Goal: Information Seeking & Learning: Learn about a topic

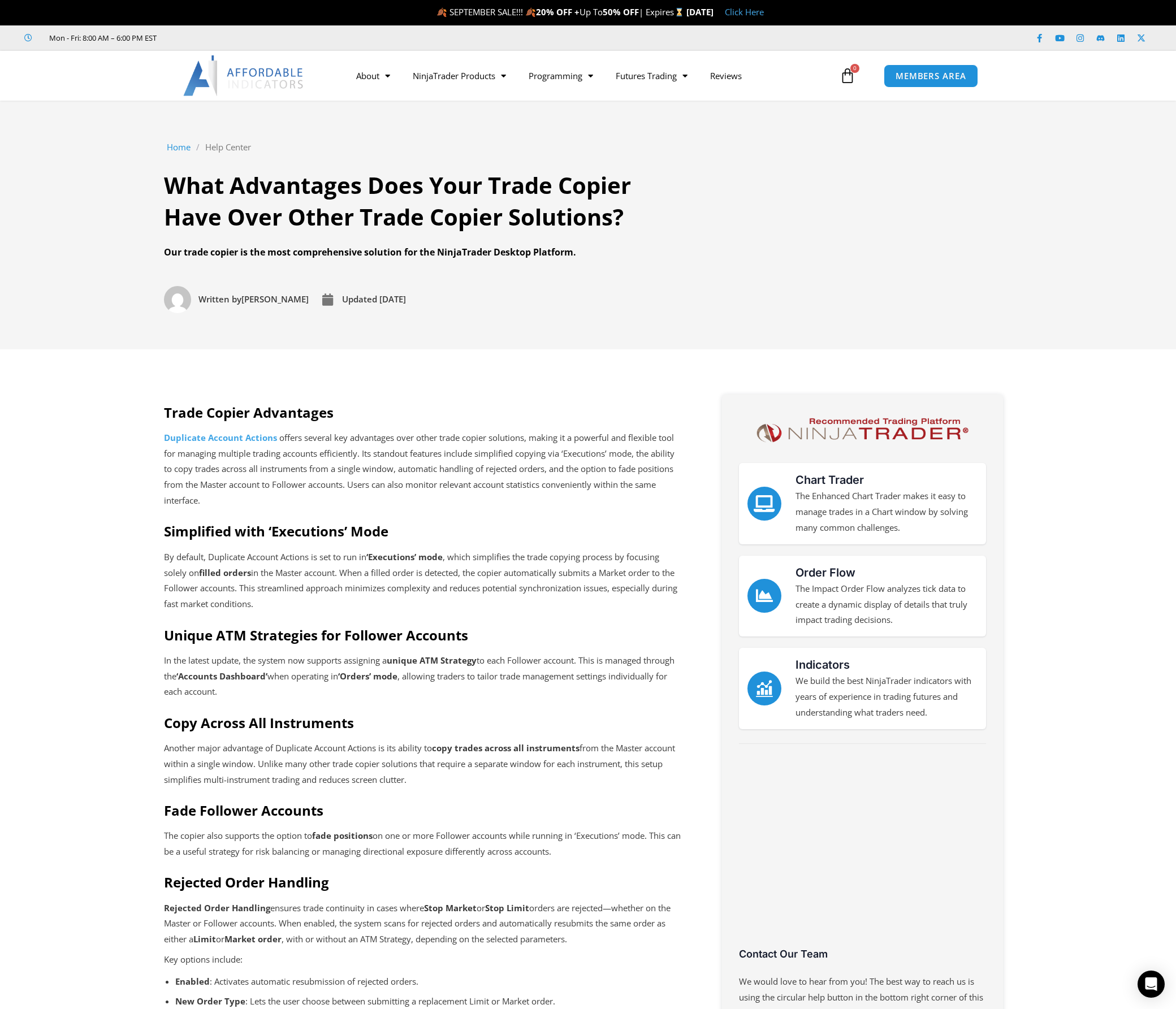
click at [300, 662] on p "In the latest update, the system now supports assigning a unique ATM Strategy t…" at bounding box center [423, 677] width 518 height 48
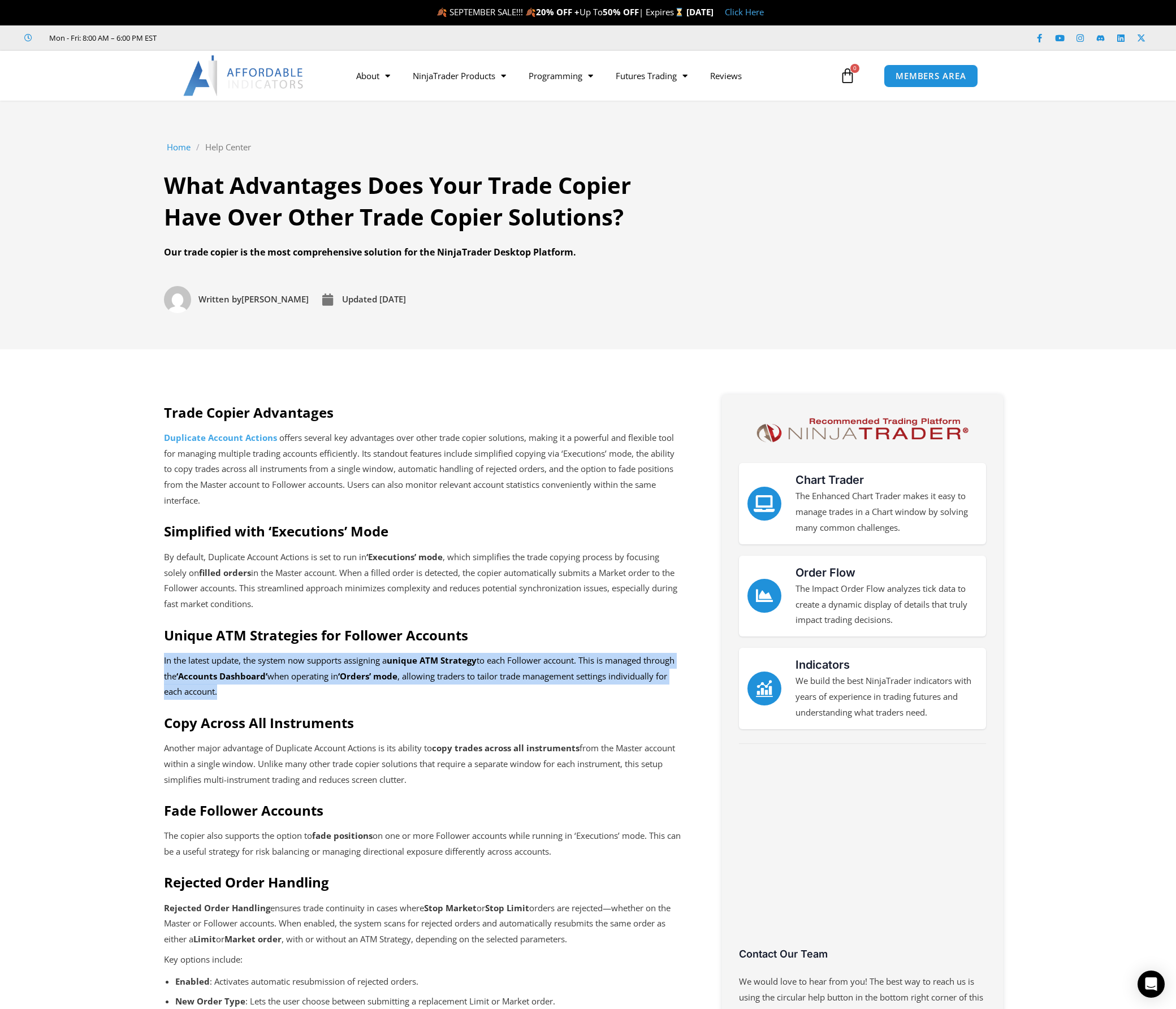
click at [300, 662] on p "In the latest update, the system now supports assigning a unique ATM Strategy t…" at bounding box center [423, 677] width 518 height 48
copy p "In the latest update, the system now supports assigning a unique ATM Strategy t…"
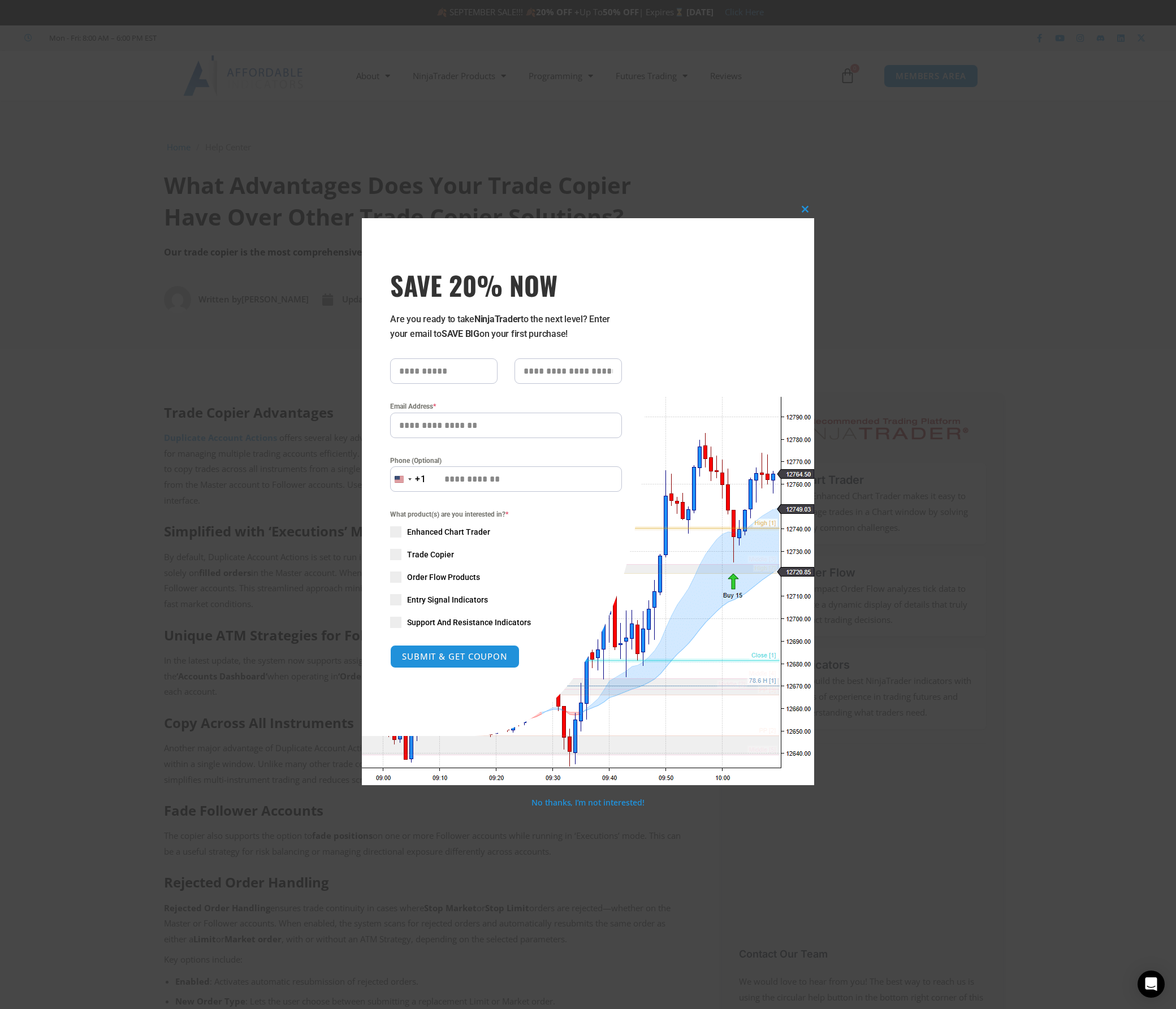
click at [462, 886] on div "Close this module SAVE 20% NOW Are you ready to take NinjaTrader to the next le…" at bounding box center [588, 504] width 1176 height 1009
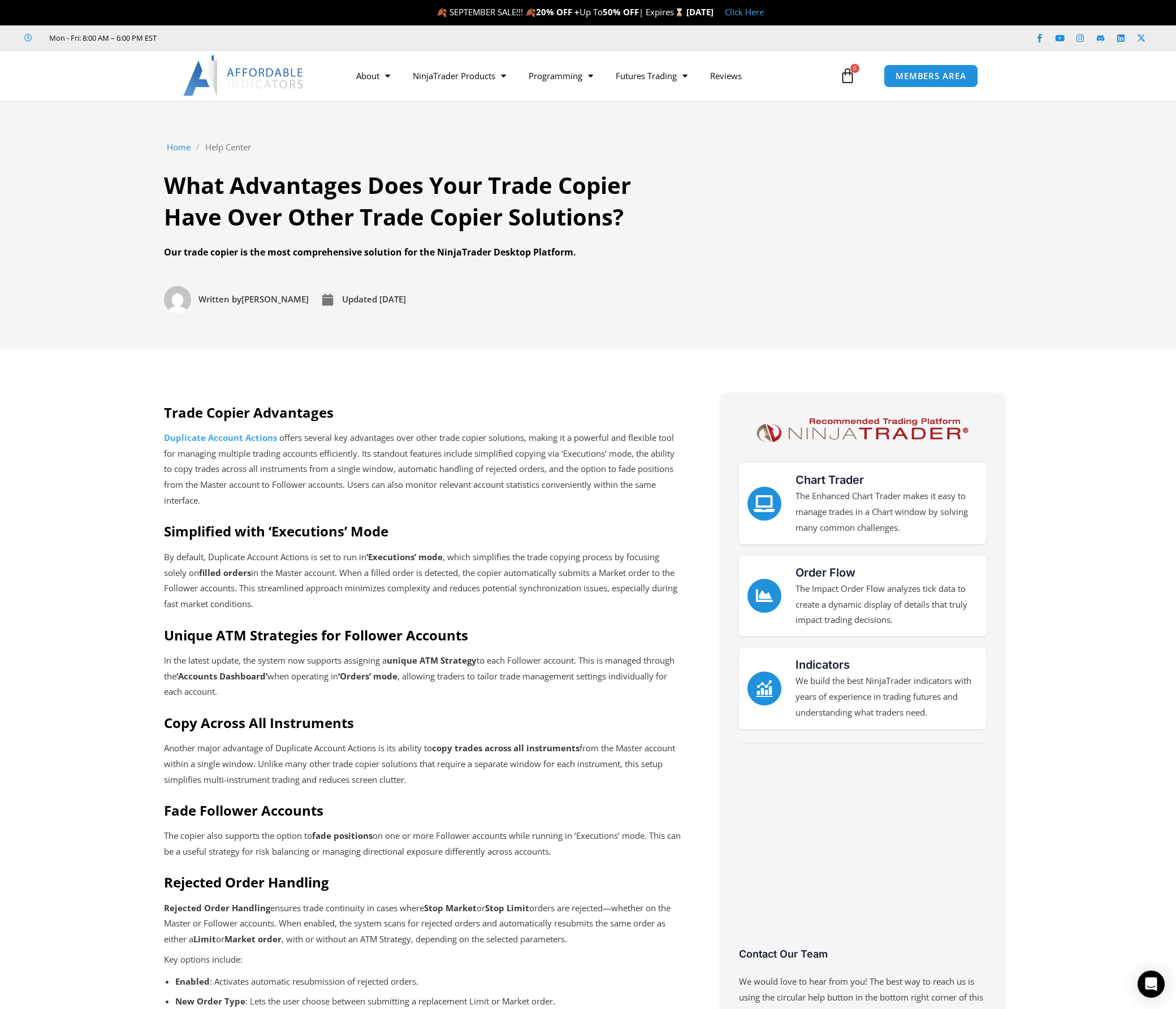
click at [344, 678] on p "In the latest update, the system now supports assigning a unique ATM Strategy t…" at bounding box center [423, 677] width 518 height 48
click at [535, 707] on div "Trade Copier Advantages Duplicate Account Actions offers several key advantages…" at bounding box center [423, 817] width 518 height 827
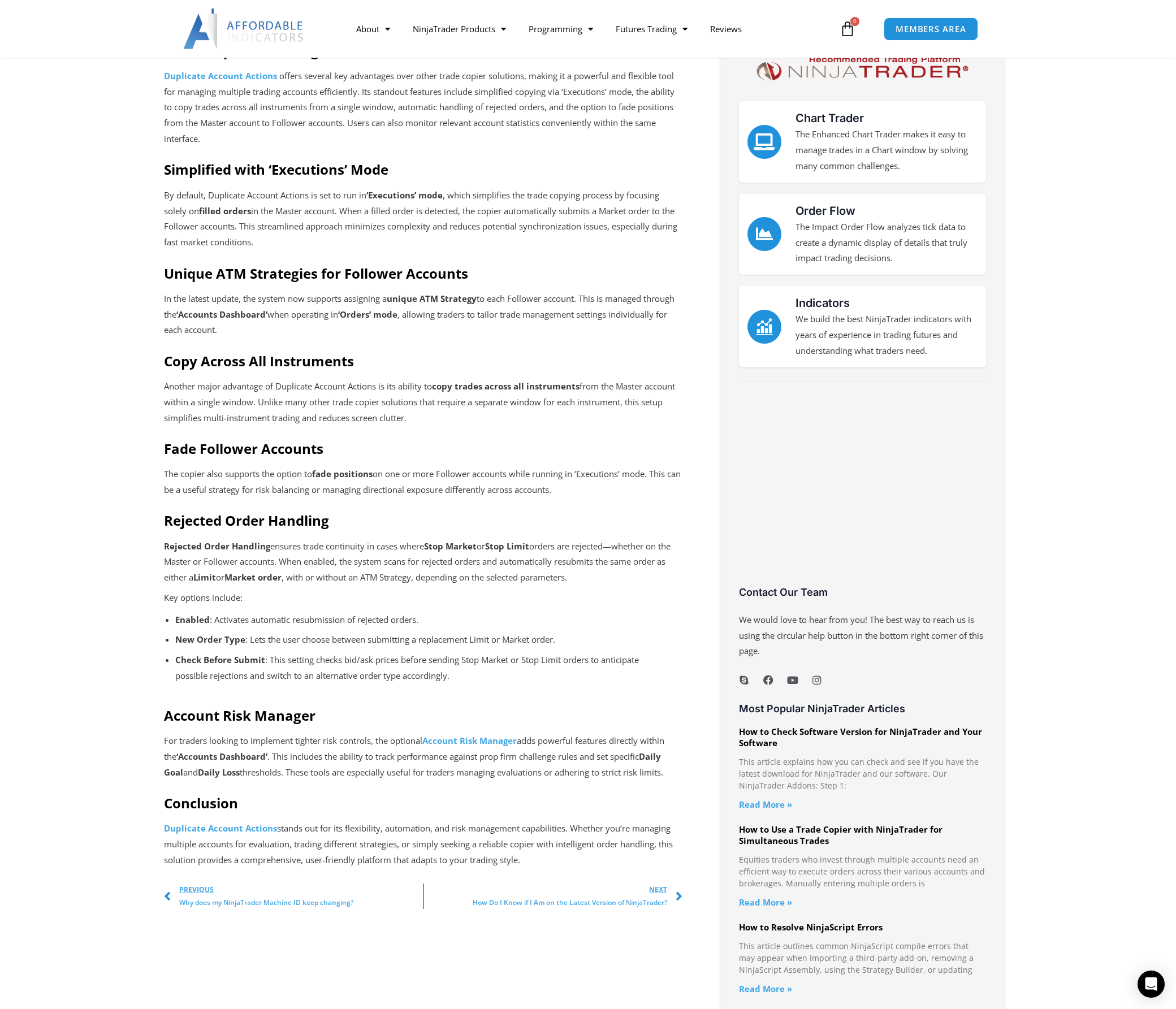
scroll to position [310, 0]
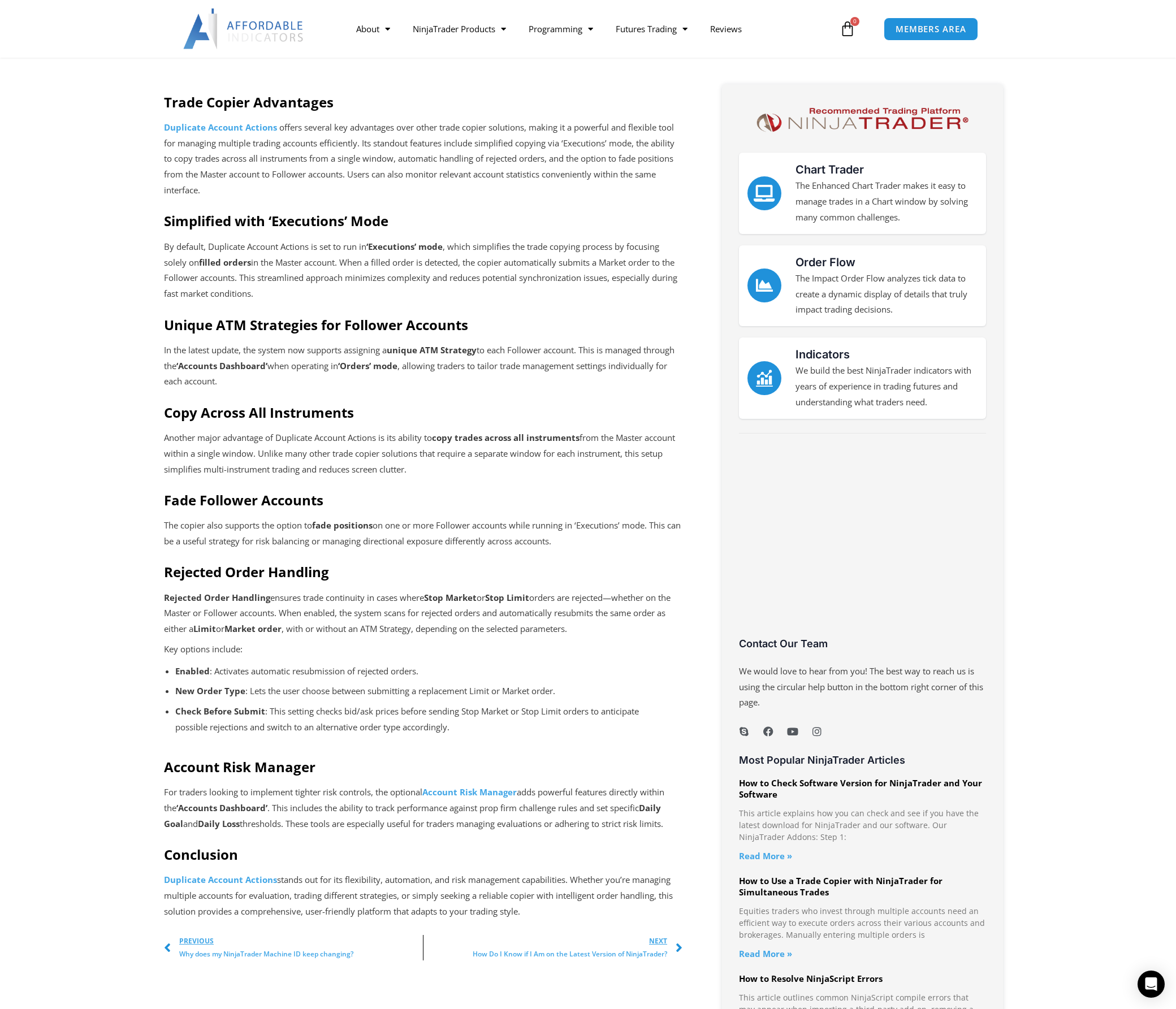
click at [535, 372] on p "In the latest update, the system now supports assigning a unique ATM Strategy t…" at bounding box center [423, 366] width 518 height 48
click at [535, 368] on p "In the latest update, the system now supports assigning a unique ATM Strategy t…" at bounding box center [423, 366] width 518 height 48
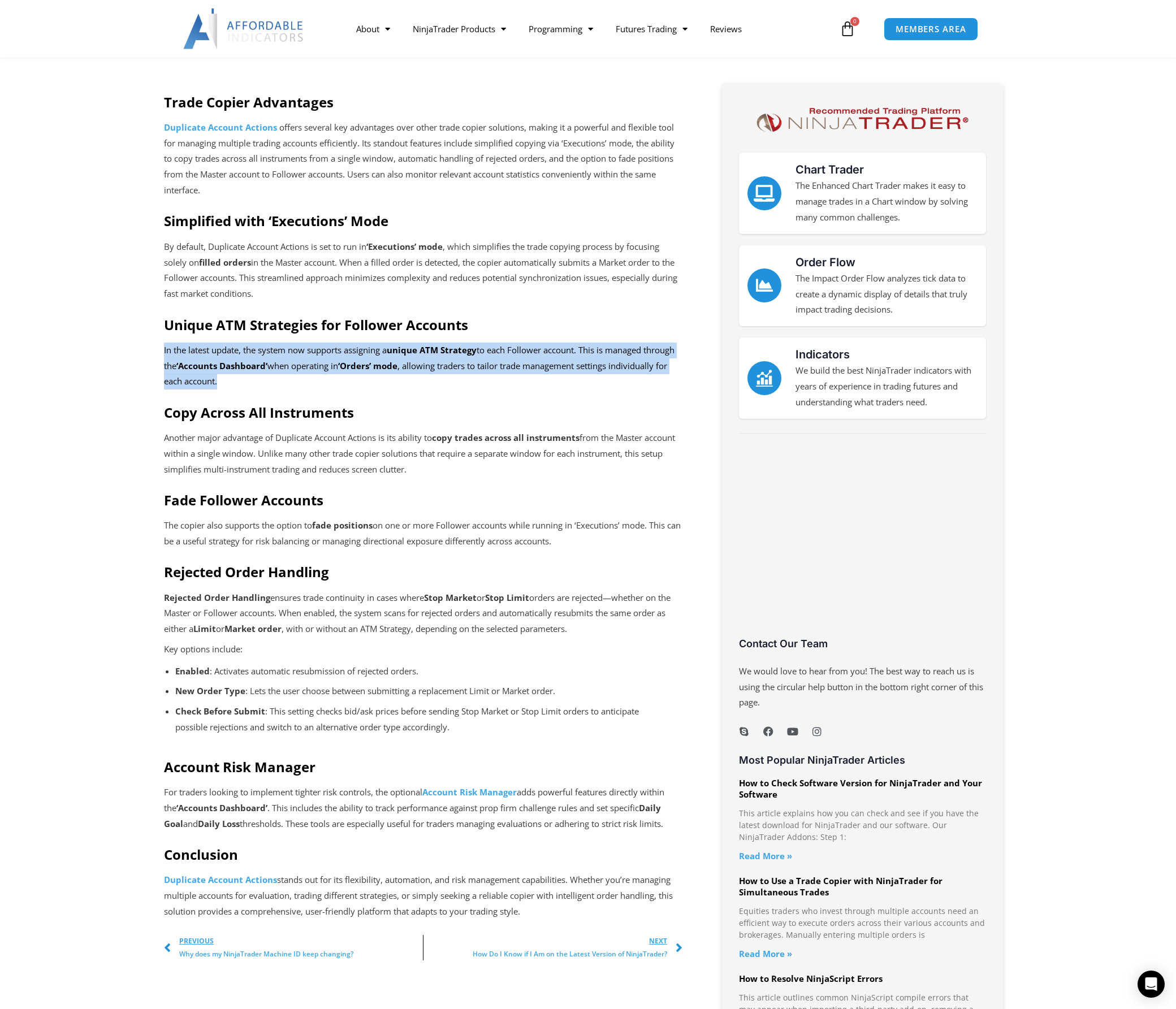
click at [535, 368] on p "In the latest update, the system now supports assigning a unique ATM Strategy t…" at bounding box center [423, 366] width 518 height 48
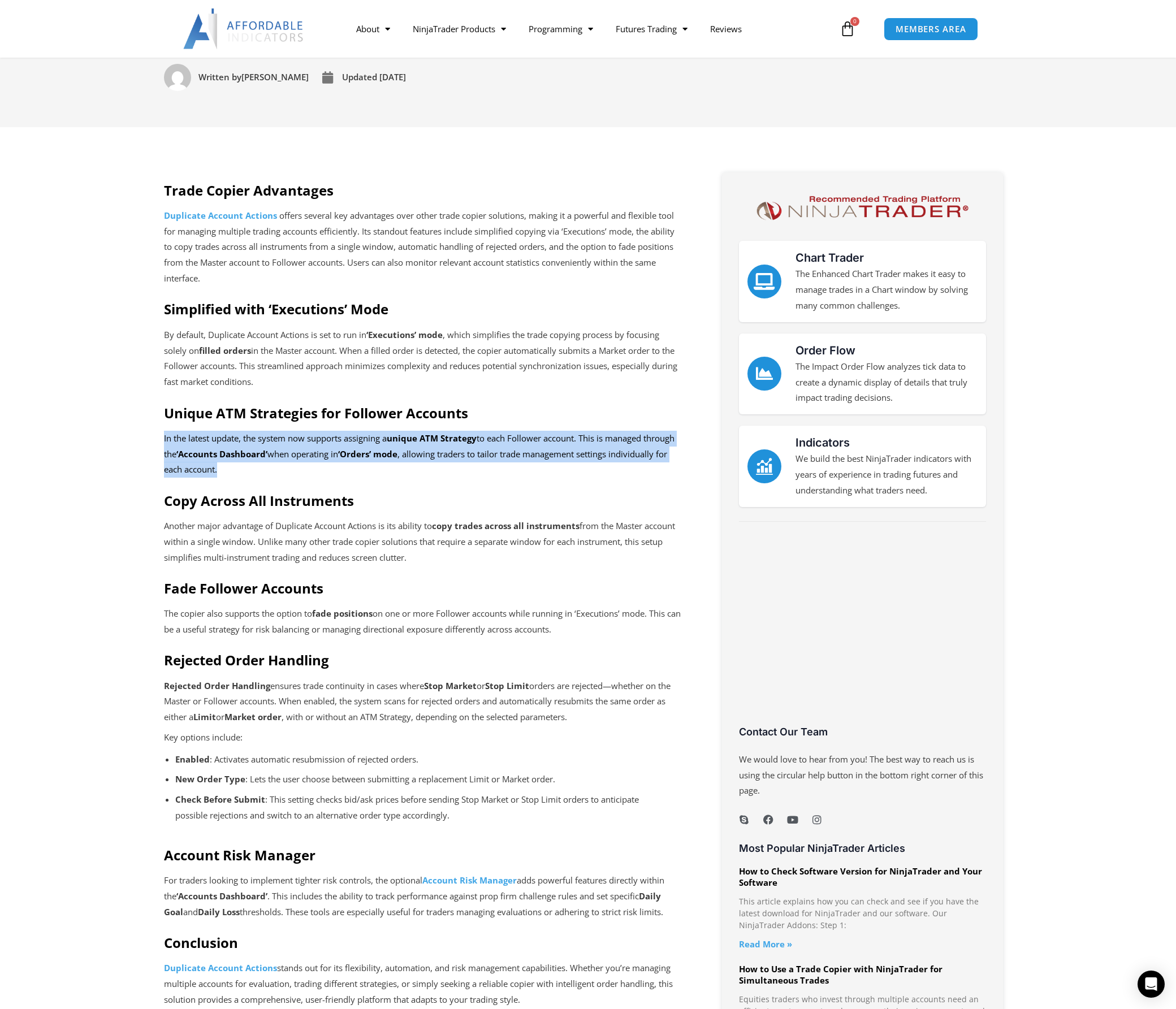
scroll to position [164, 0]
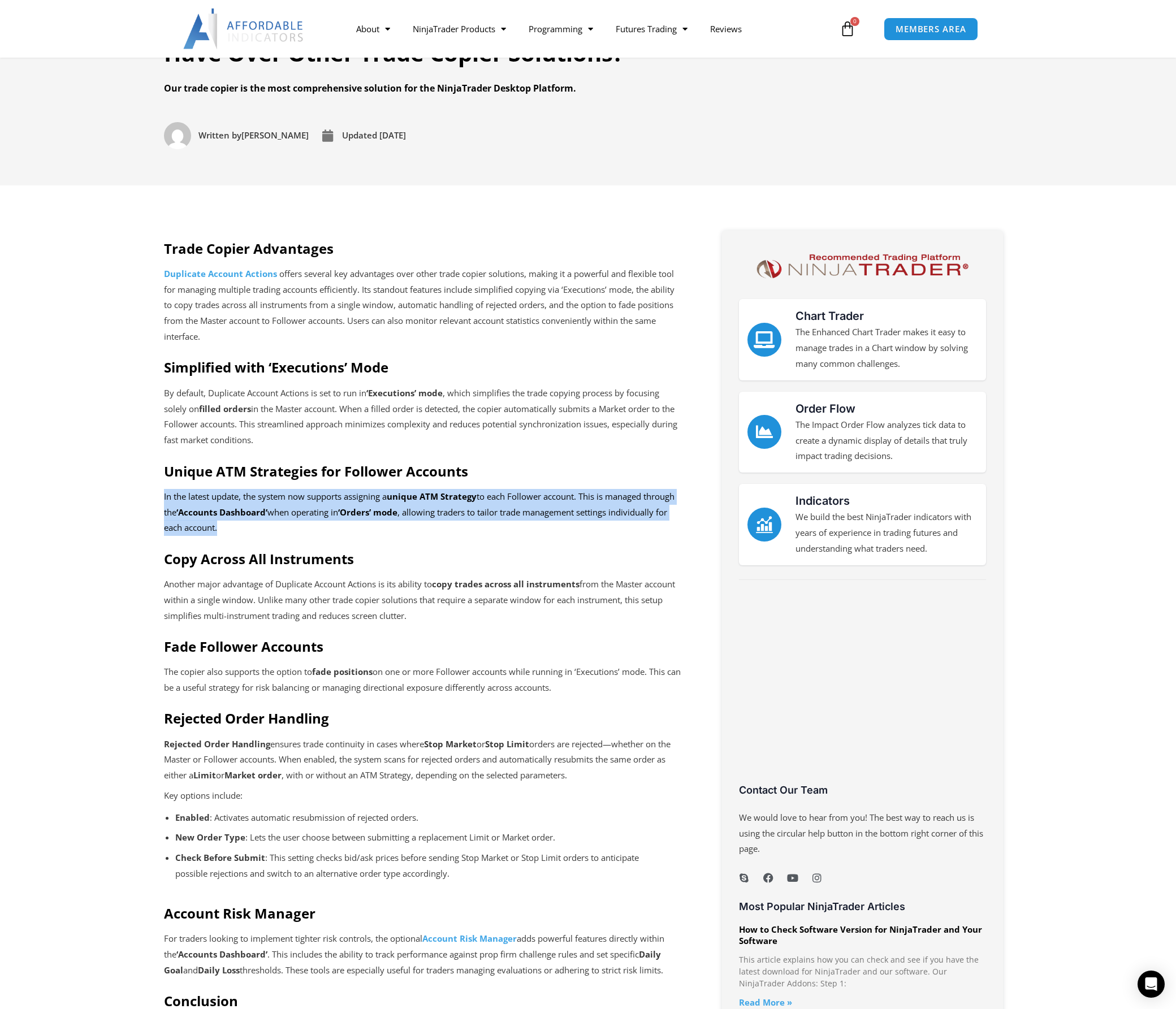
click at [231, 273] on strong "Duplicate Account Actions" at bounding box center [220, 274] width 113 height 12
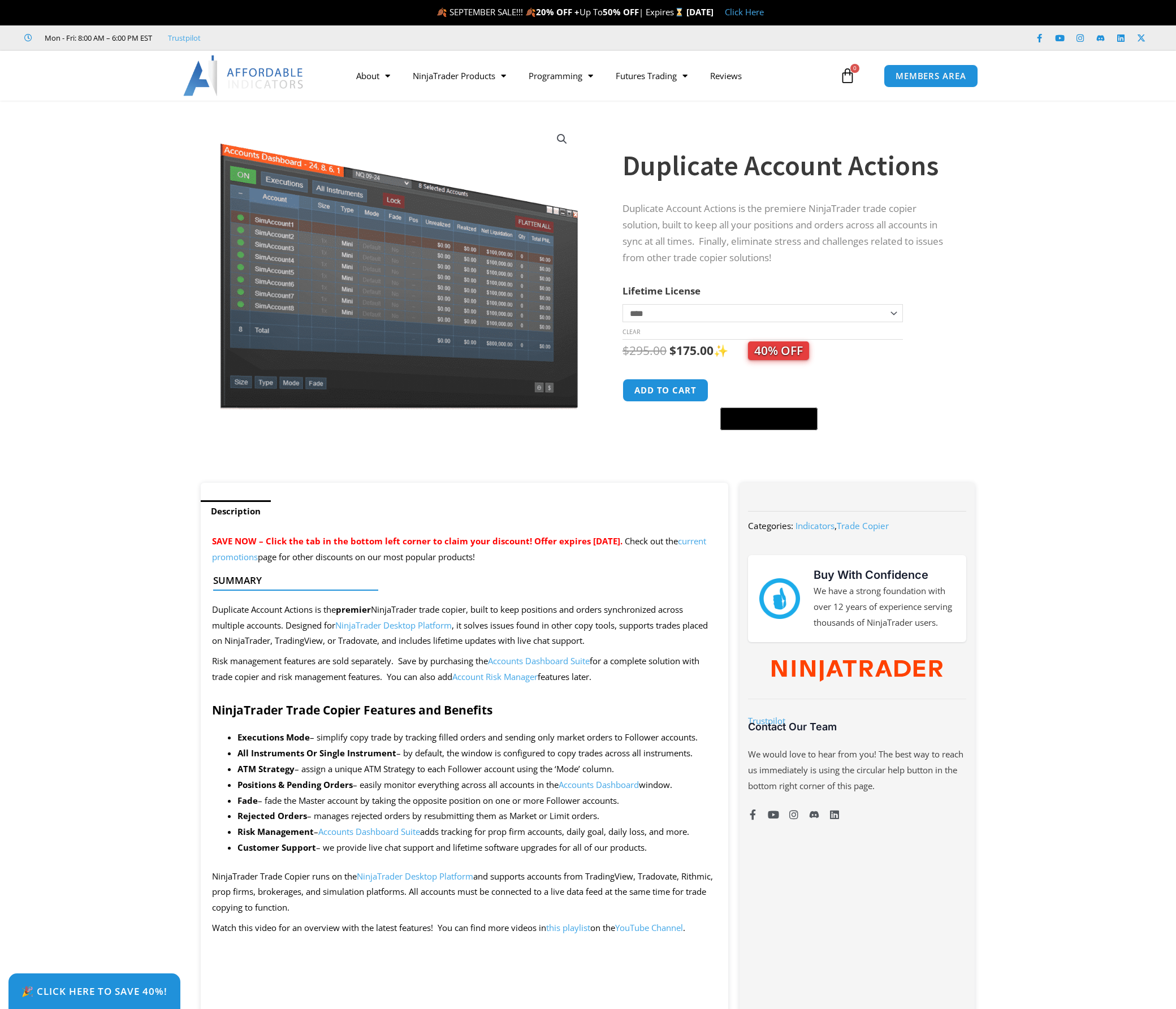
click at [516, 769] on li "ATM Strategy – assign a unique ATM Strategy to each Follower account using the …" at bounding box center [477, 769] width 480 height 16
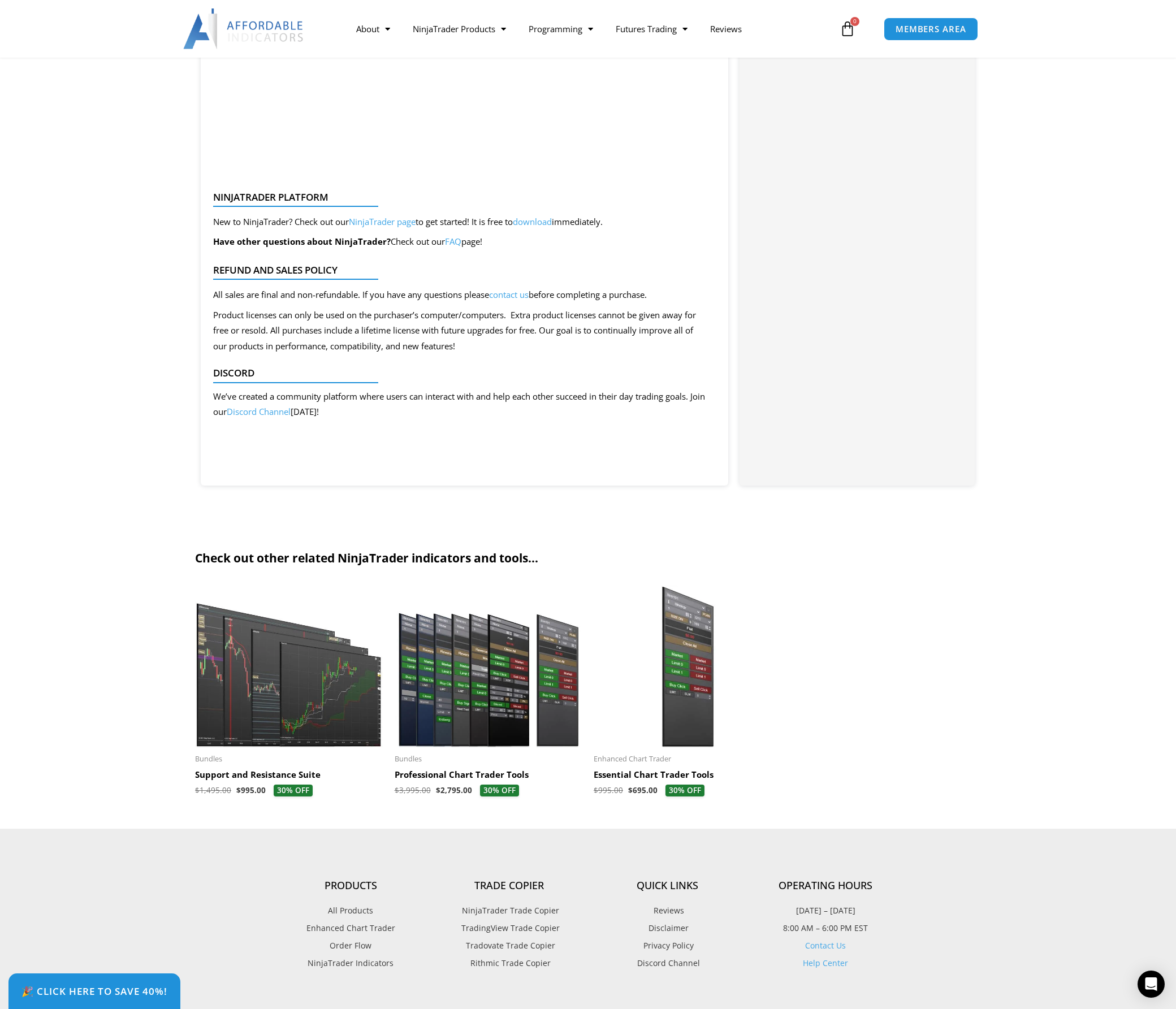
scroll to position [3124, 0]
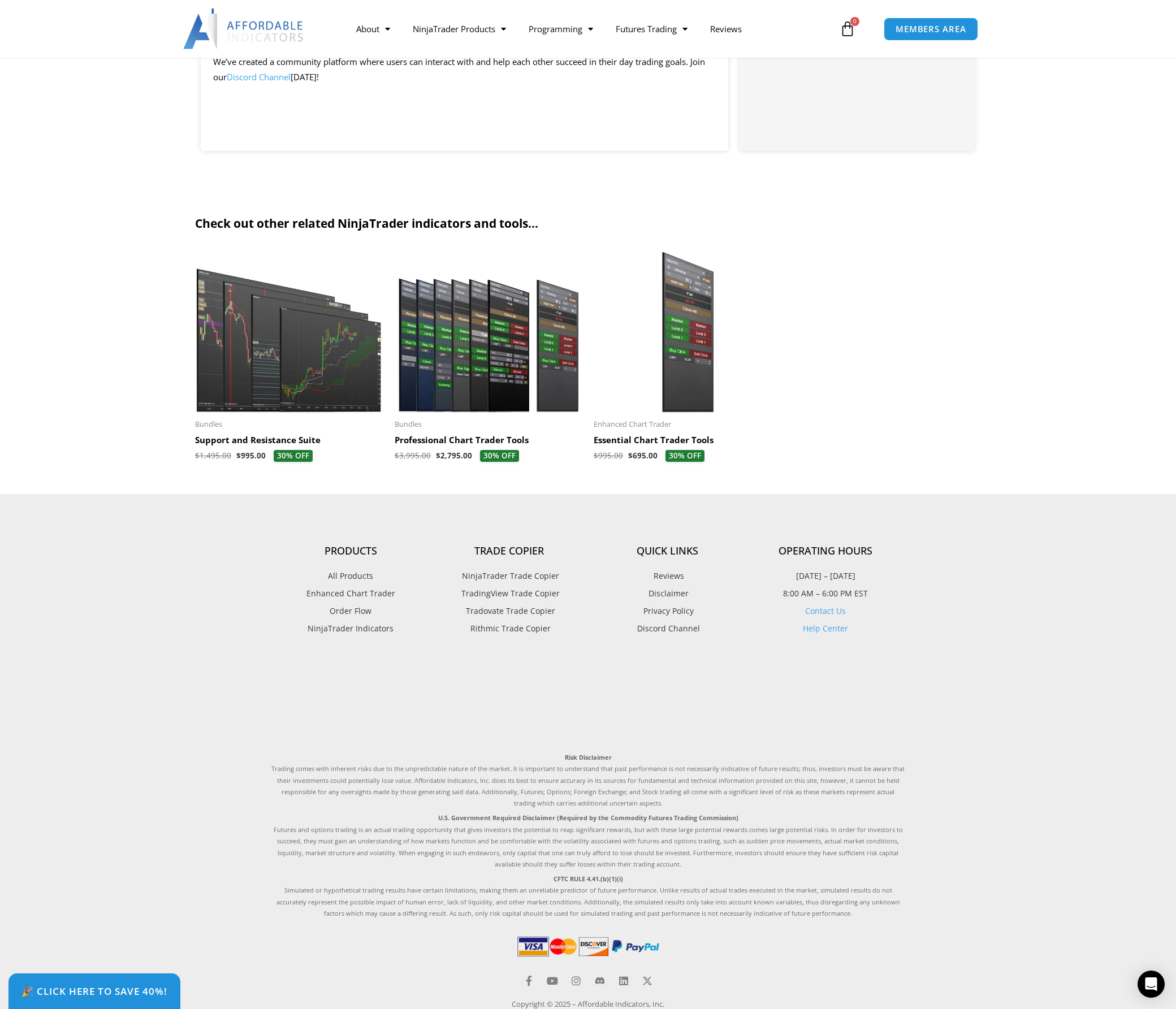
click at [101, 415] on section "Check out other related NinjaTrader indicators and tools... Sale! Bundles Suppo…" at bounding box center [588, 344] width 1176 height 300
